Goal: Information Seeking & Learning: Learn about a topic

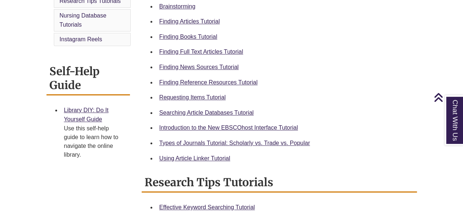
scroll to position [251, 0]
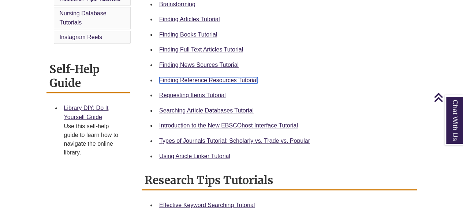
click at [238, 78] on link "Finding Reference Resources Tutorial" at bounding box center [208, 80] width 98 height 6
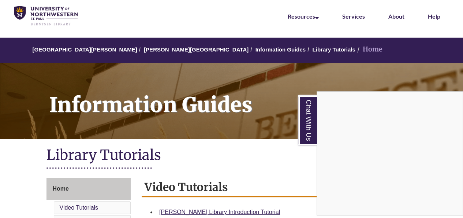
scroll to position [0, 0]
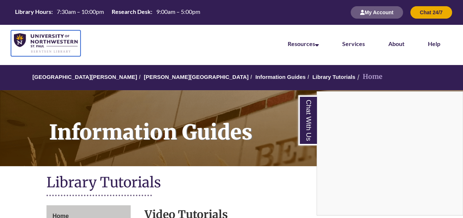
click at [61, 37] on img at bounding box center [46, 43] width 64 height 20
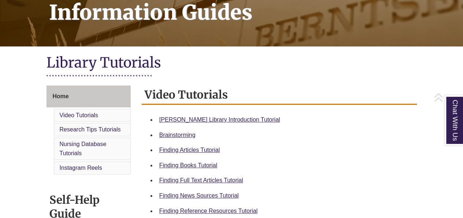
scroll to position [155, 0]
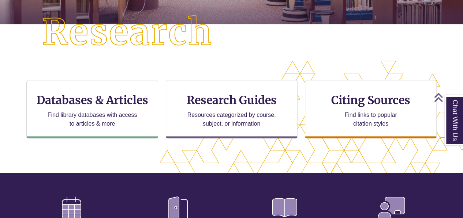
scroll to position [188, 0]
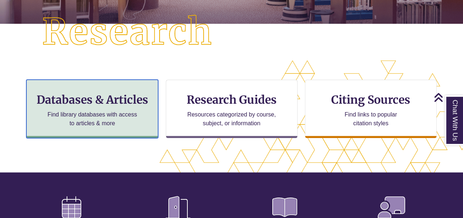
click at [113, 104] on h3 "Databases & Articles" at bounding box center [92, 100] width 119 height 14
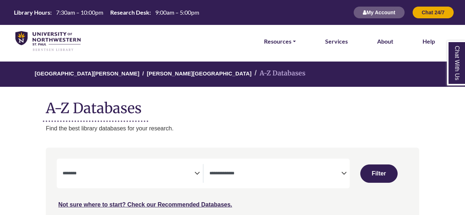
select select "Database Subject Filter"
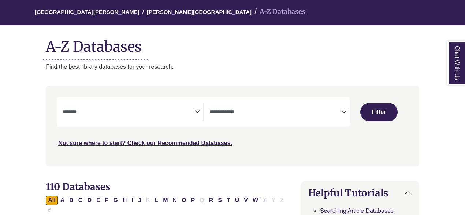
click at [336, 114] on textarea "Search" at bounding box center [275, 112] width 132 height 6
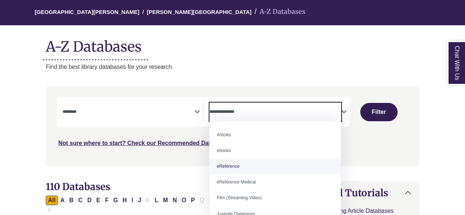
select select "*****"
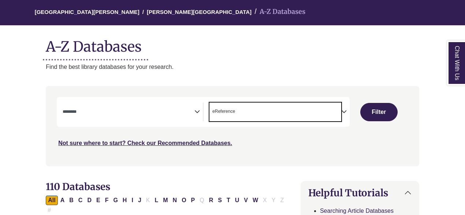
click at [199, 109] on icon "Search filters" at bounding box center [196, 110] width 5 height 11
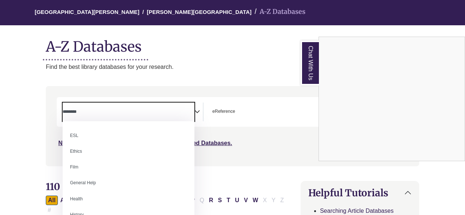
scroll to position [266, 0]
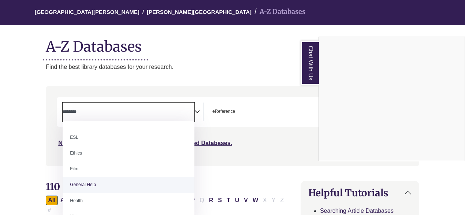
select select "*****"
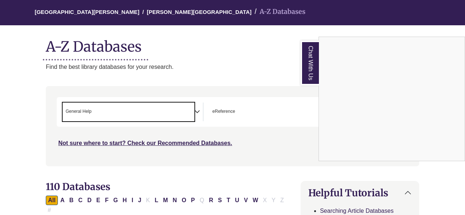
scroll to position [144, 0]
click at [245, 169] on div "Chat With Us" at bounding box center [232, 107] width 465 height 215
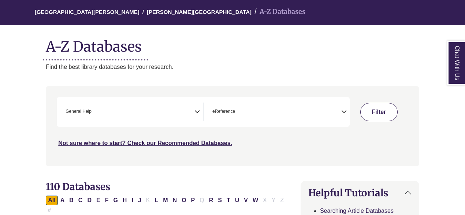
click at [380, 117] on button "Filter" at bounding box center [378, 112] width 37 height 18
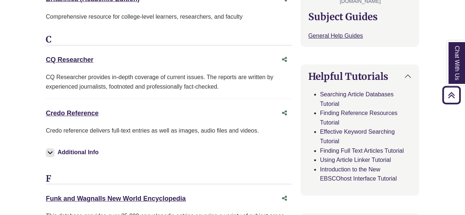
scroll to position [320, 0]
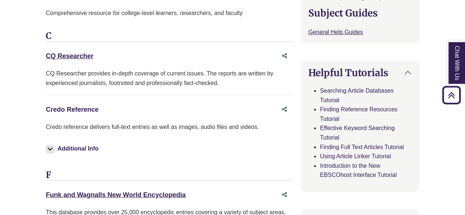
click at [83, 106] on link "Credo Reference This link opens in a new window" at bounding box center [72, 109] width 53 height 7
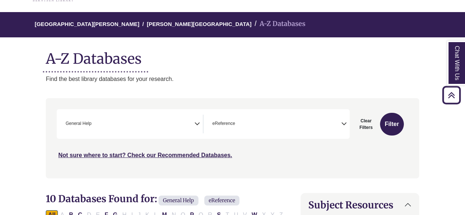
scroll to position [0, 0]
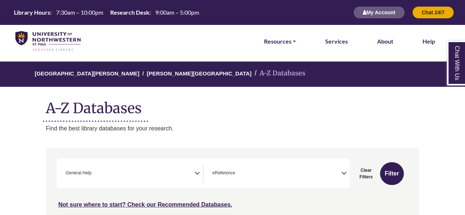
click at [53, 43] on img at bounding box center [47, 41] width 65 height 20
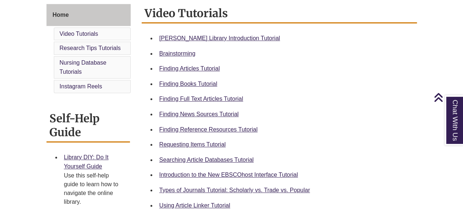
scroll to position [202, 0]
click at [207, 111] on link "Finding News Sources Tutorial" at bounding box center [198, 114] width 79 height 6
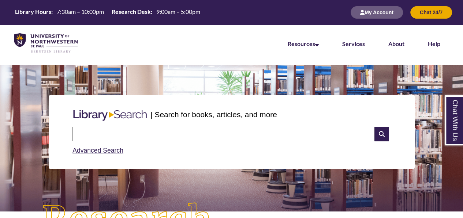
click at [191, 138] on input "text" at bounding box center [223, 134] width 302 height 15
type input "**********"
